Goal: Complete application form

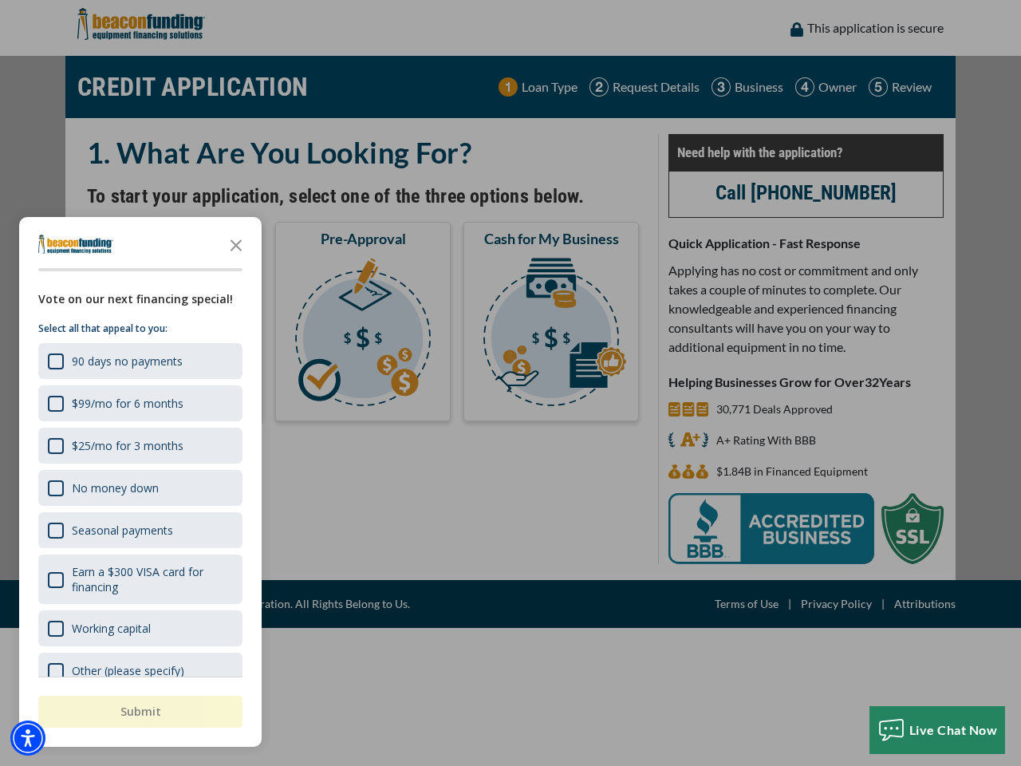
click at [511, 383] on div "button" at bounding box center [510, 383] width 1021 height 766
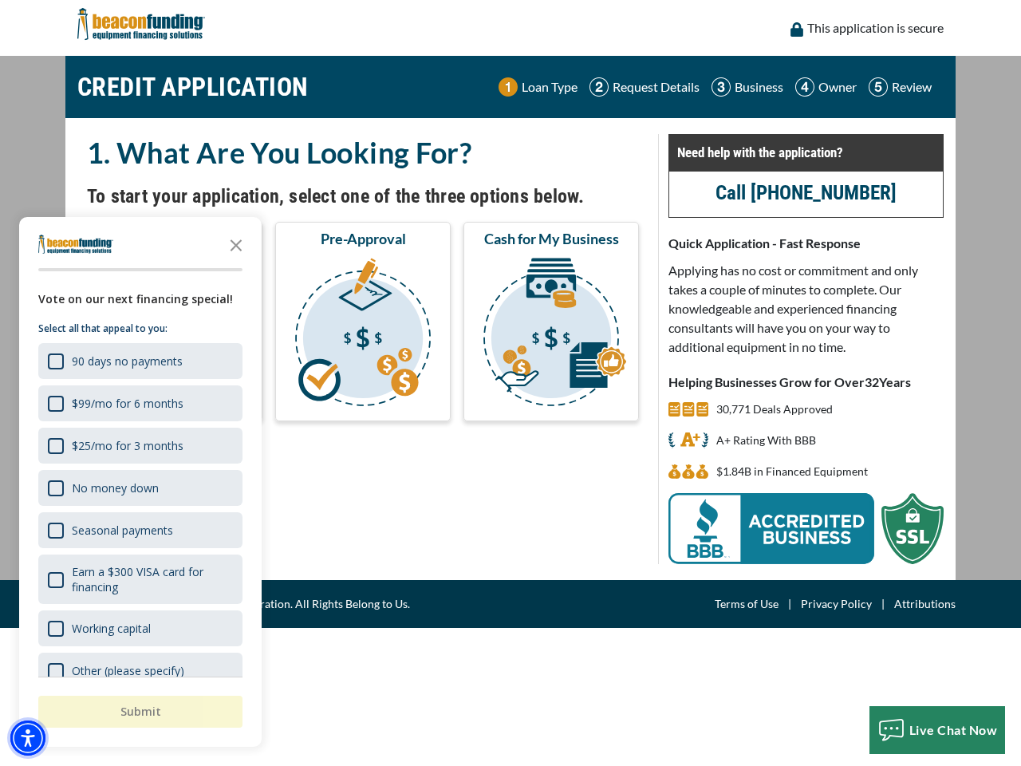
click at [28, 738] on img "Accessibility Menu" at bounding box center [27, 737] width 35 height 35
click at [511, 383] on body "Skip to main content Enable accessibility for low vision Open the accessibility…" at bounding box center [510, 383] width 1021 height 766
click at [236, 244] on body "Skip to main content Enable accessibility for low vision Open the accessibility…" at bounding box center [510, 383] width 1021 height 766
click at [139, 361] on body "Skip to main content Enable accessibility for low vision Open the accessibility…" at bounding box center [510, 383] width 1021 height 766
click at [139, 403] on body "Skip to main content Enable accessibility for low vision Open the accessibility…" at bounding box center [510, 383] width 1021 height 766
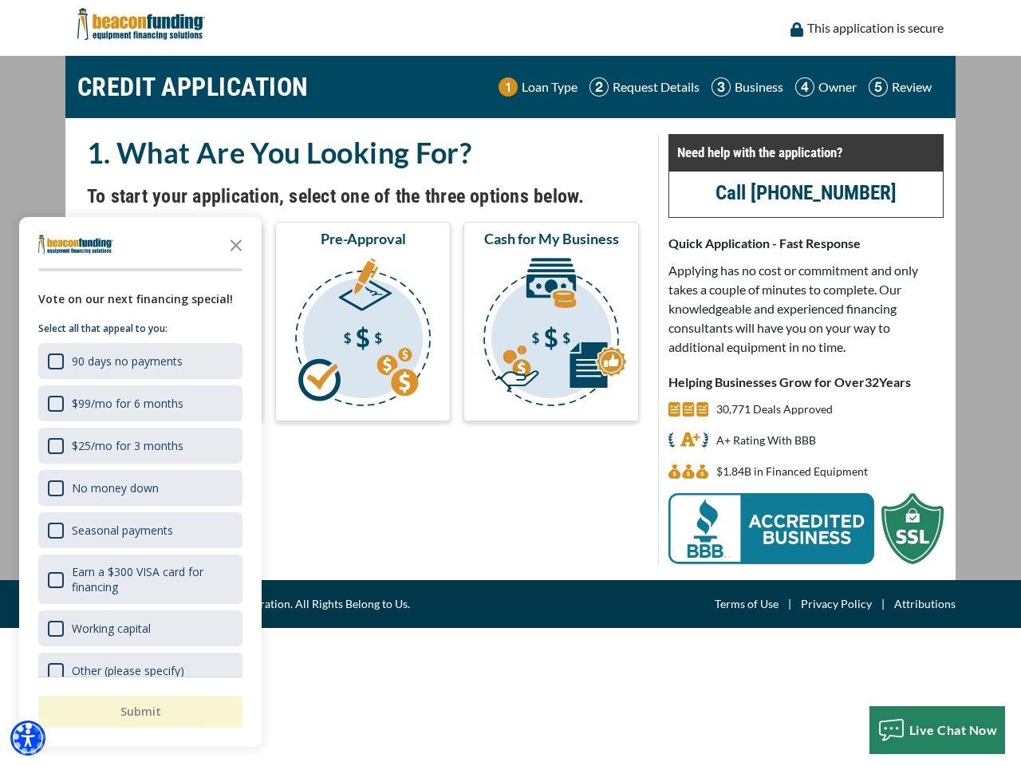
click at [139, 445] on body "Skip to main content Enable accessibility for low vision Open the accessibility…" at bounding box center [510, 383] width 1021 height 766
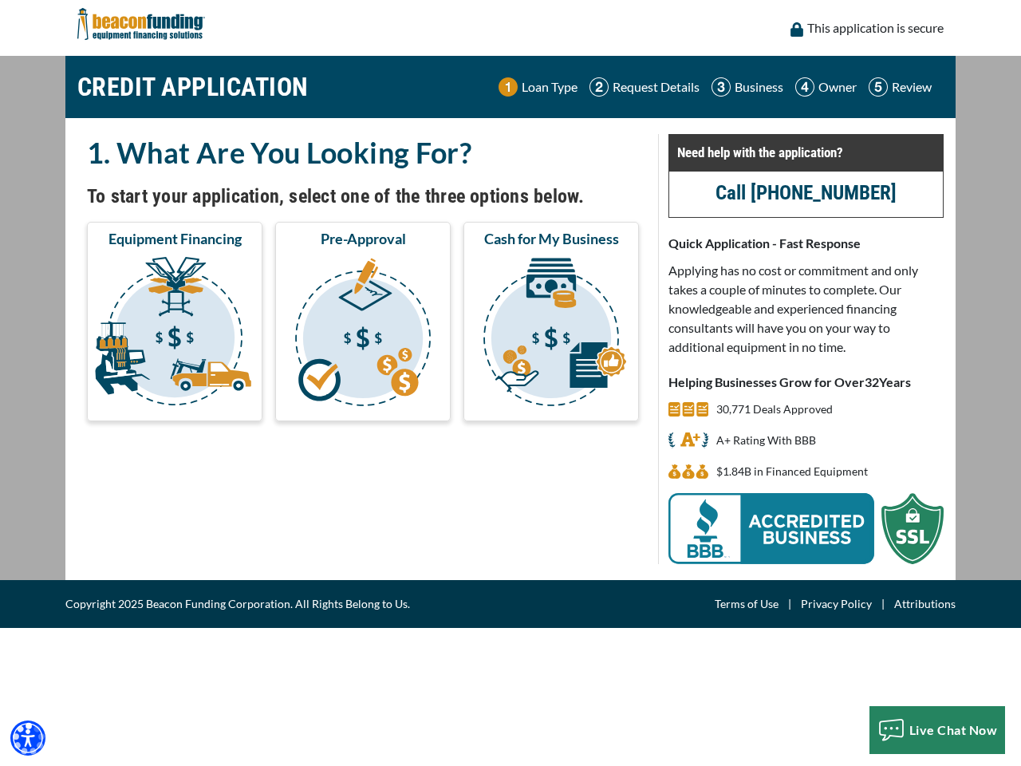
click at [139, 487] on body "Skip to main content Enable accessibility for low vision Open the accessibility…" at bounding box center [510, 383] width 1021 height 766
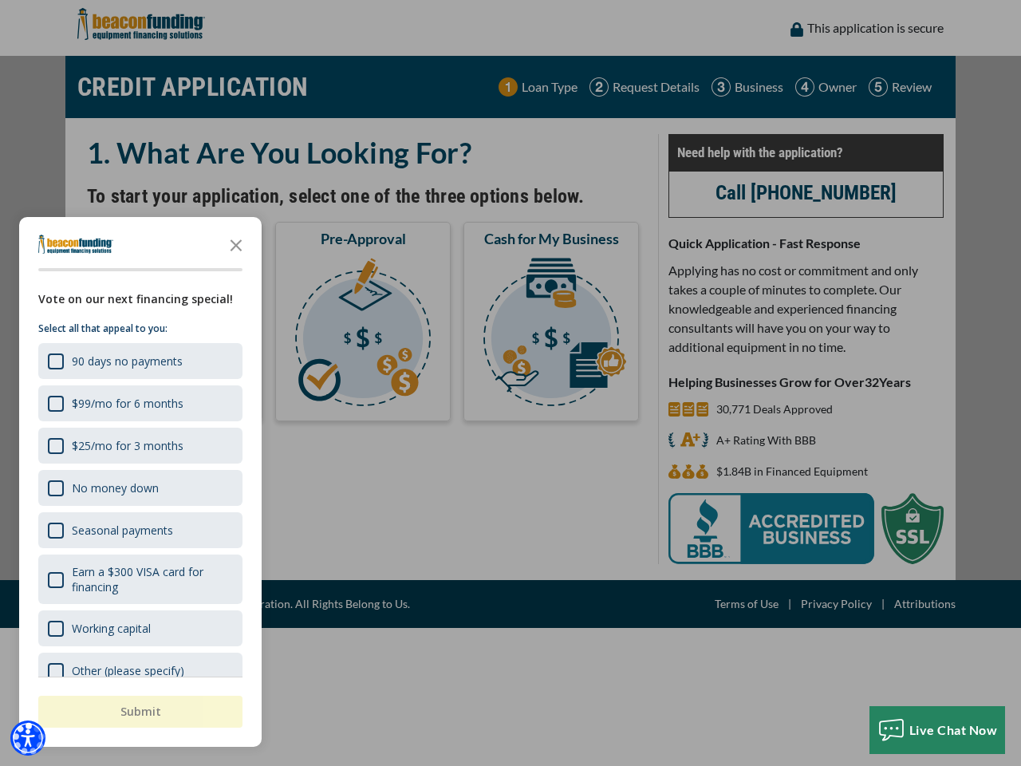
click at [139, 530] on body "Skip to main content Enable accessibility for low vision Open the accessibility…" at bounding box center [510, 383] width 1021 height 766
click at [139, 579] on body "Skip to main content Enable accessibility for low vision Open the accessibility…" at bounding box center [510, 383] width 1021 height 766
